Goal: Complete application form: Complete application form

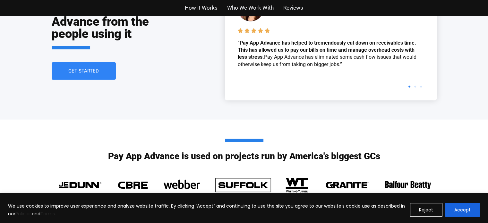
scroll to position [1476, 0]
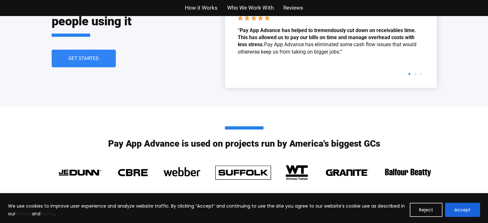
click at [465, 211] on button "Accept" at bounding box center [462, 210] width 35 height 14
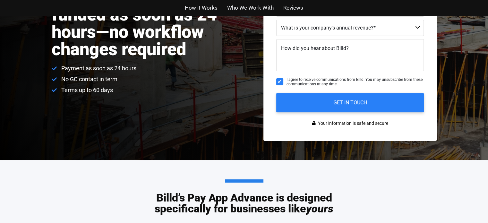
scroll to position [0, 0]
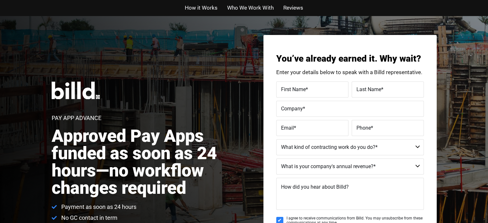
click at [307, 89] on label "First Name *" at bounding box center [312, 89] width 63 height 9
click at [307, 89] on input "First Name *" at bounding box center [312, 89] width 72 height 16
type input "u"
type input "Gustavo"
type input "Mamone"
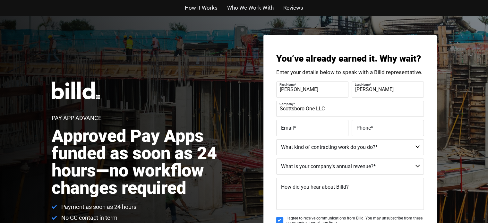
type input "Scottsboro One LLC"
type input "gmamone@gmail.com"
type input "(256) 479-4718"
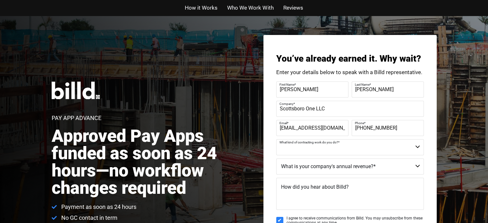
click at [364, 150] on select "Residential - Our Services Do Not Apply Not a Contractor Commercial and Residen…" at bounding box center [350, 147] width 148 height 16
select select "Commercial"
click at [276, 139] on select "Residential - Our Services Do Not Apply Not a Contractor Commercial and Residen…" at bounding box center [350, 147] width 148 height 16
click at [358, 168] on select "Less than $1M $1M - $2M $2M - $4M $4M - $8M $8M - $25M $25M - $40M $40M +" at bounding box center [350, 166] width 148 height 16
select select "Less than $1M"
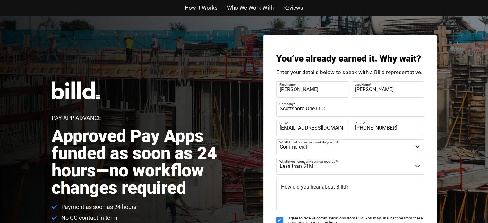
click at [276, 158] on select "Less than $1M $1M - $2M $2M - $4M $4M - $8M $8M - $25M $25M - $40M $40M +" at bounding box center [350, 166] width 148 height 16
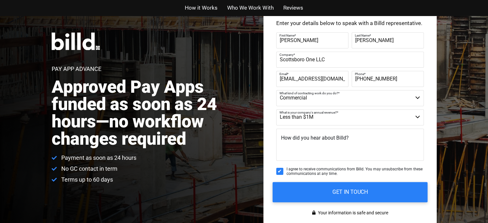
scroll to position [64, 0]
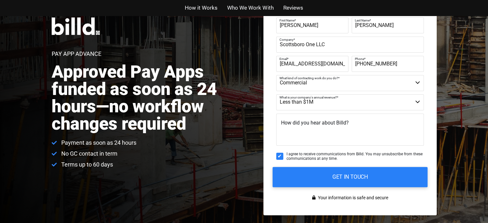
click at [354, 179] on input "GET IN TOUCH" at bounding box center [349, 177] width 155 height 20
